Goal: Task Accomplishment & Management: Manage account settings

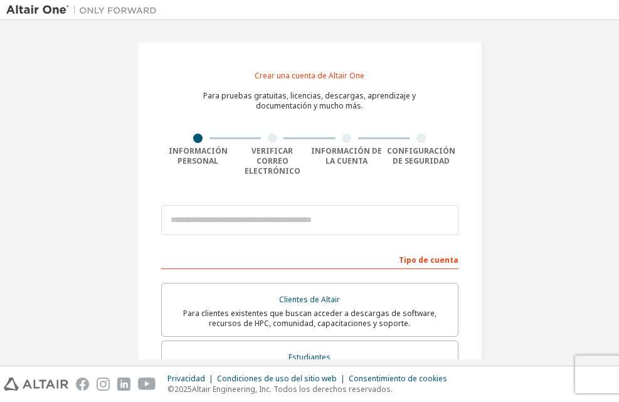
click at [530, 164] on div "Crear una cuenta de Altair One Para pruebas gratuitas, licencias, descargas, ap…" at bounding box center [309, 370] width 607 height 688
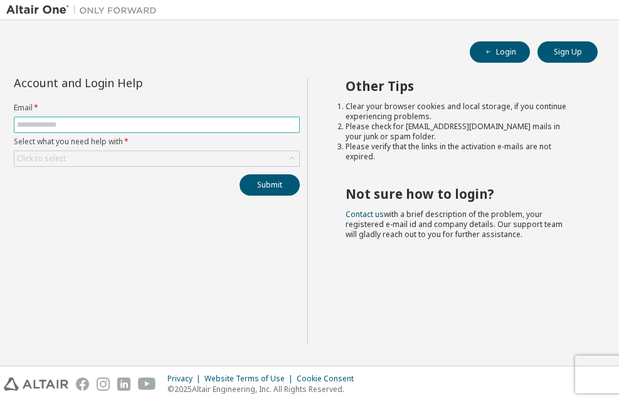
click at [218, 129] on input "text" at bounding box center [157, 125] width 280 height 10
paste input "*"
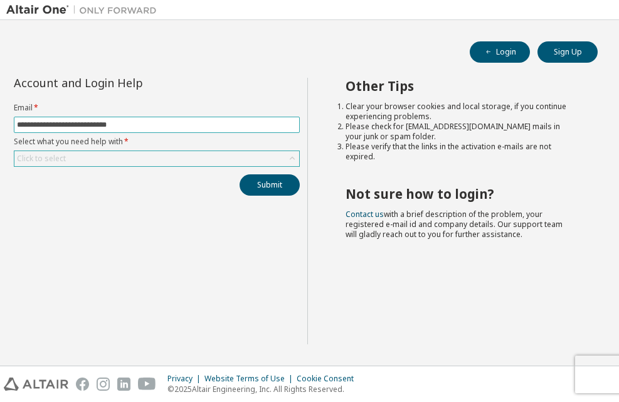
type input "**********"
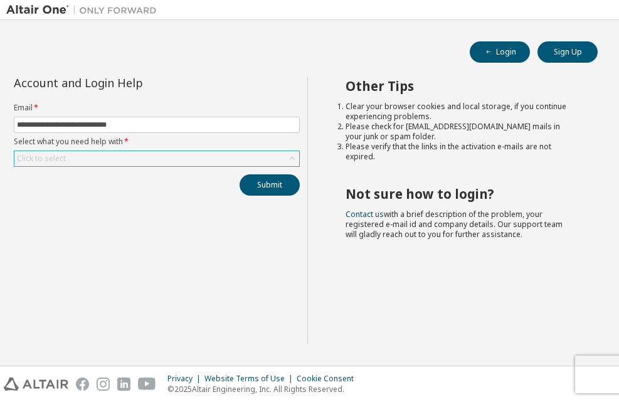
click at [143, 159] on div "Click to select" at bounding box center [156, 158] width 285 height 15
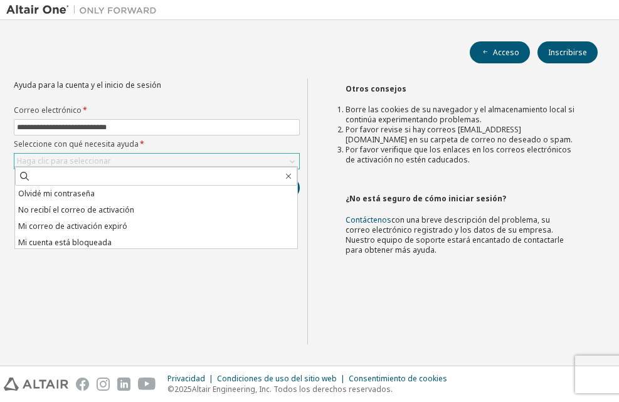
click at [154, 164] on div "Haga clic para seleccionar" at bounding box center [156, 161] width 285 height 15
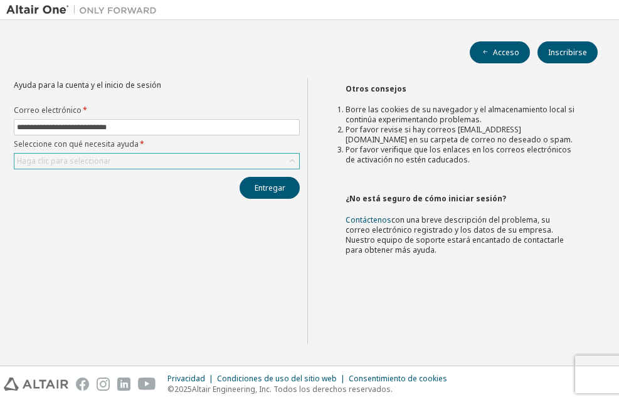
drag, startPoint x: 154, startPoint y: 164, endPoint x: 142, endPoint y: 160, distance: 12.7
click at [142, 160] on div "Haga clic para seleccionar" at bounding box center [156, 161] width 285 height 15
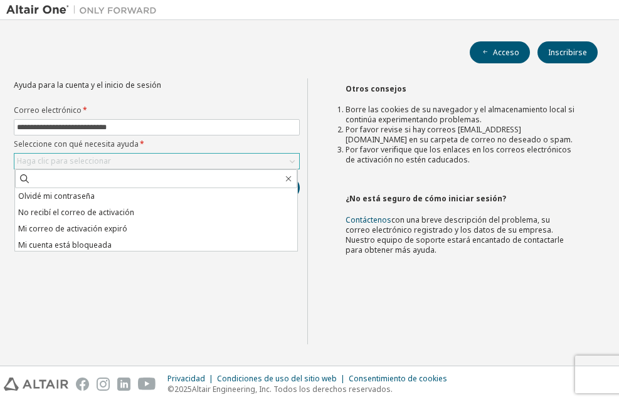
click at [142, 160] on div "Haga clic para seleccionar" at bounding box center [156, 161] width 285 height 15
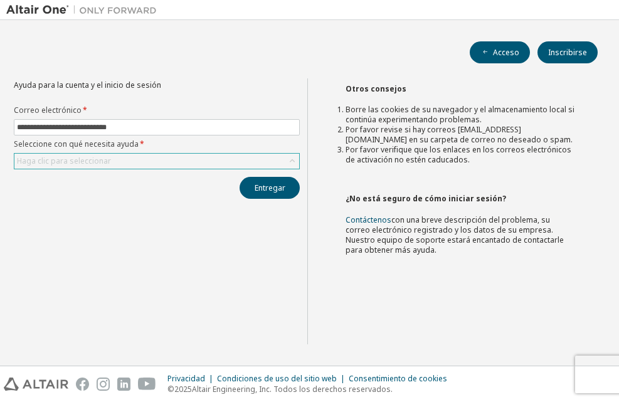
click at [142, 160] on div "Haga clic para seleccionar" at bounding box center [156, 161] width 285 height 15
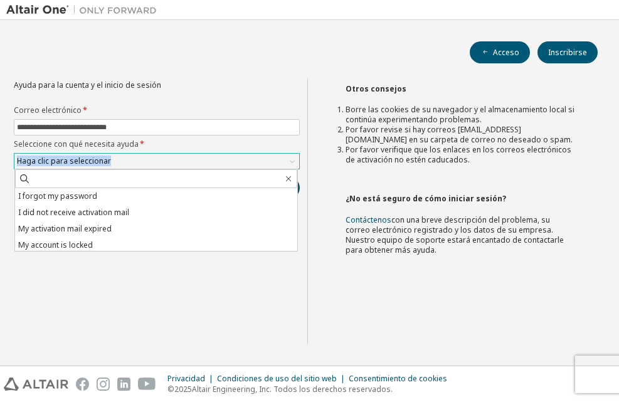
click at [142, 160] on div "Haga clic para seleccionar" at bounding box center [156, 161] width 285 height 15
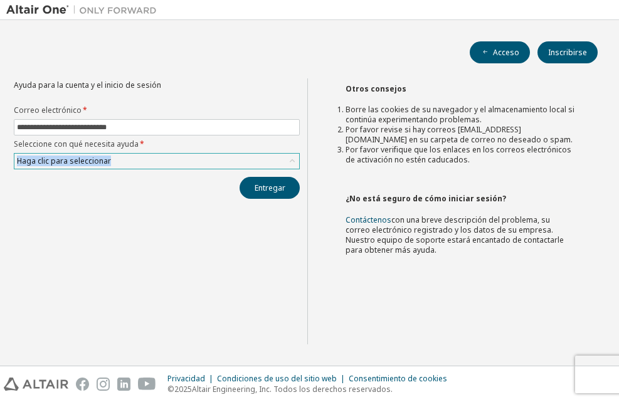
click at [142, 160] on div "Haga clic para seleccionar" at bounding box center [156, 161] width 285 height 15
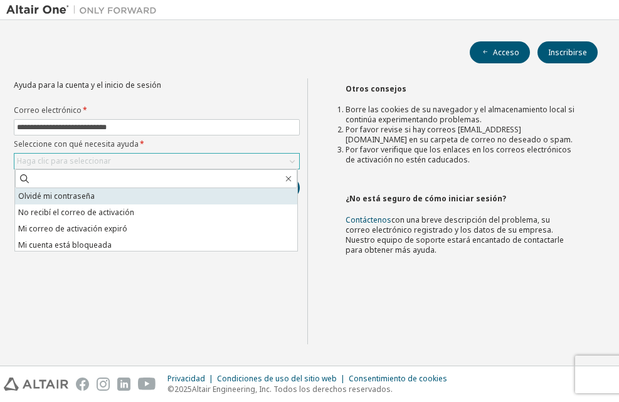
click at [72, 193] on font "Olvidé mi contraseña" at bounding box center [56, 196] width 77 height 11
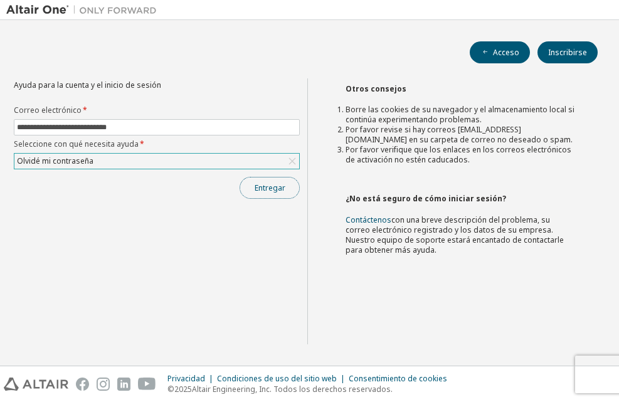
click at [287, 189] on button "Entregar" at bounding box center [270, 188] width 60 height 22
